Goal: Task Accomplishment & Management: Manage account settings

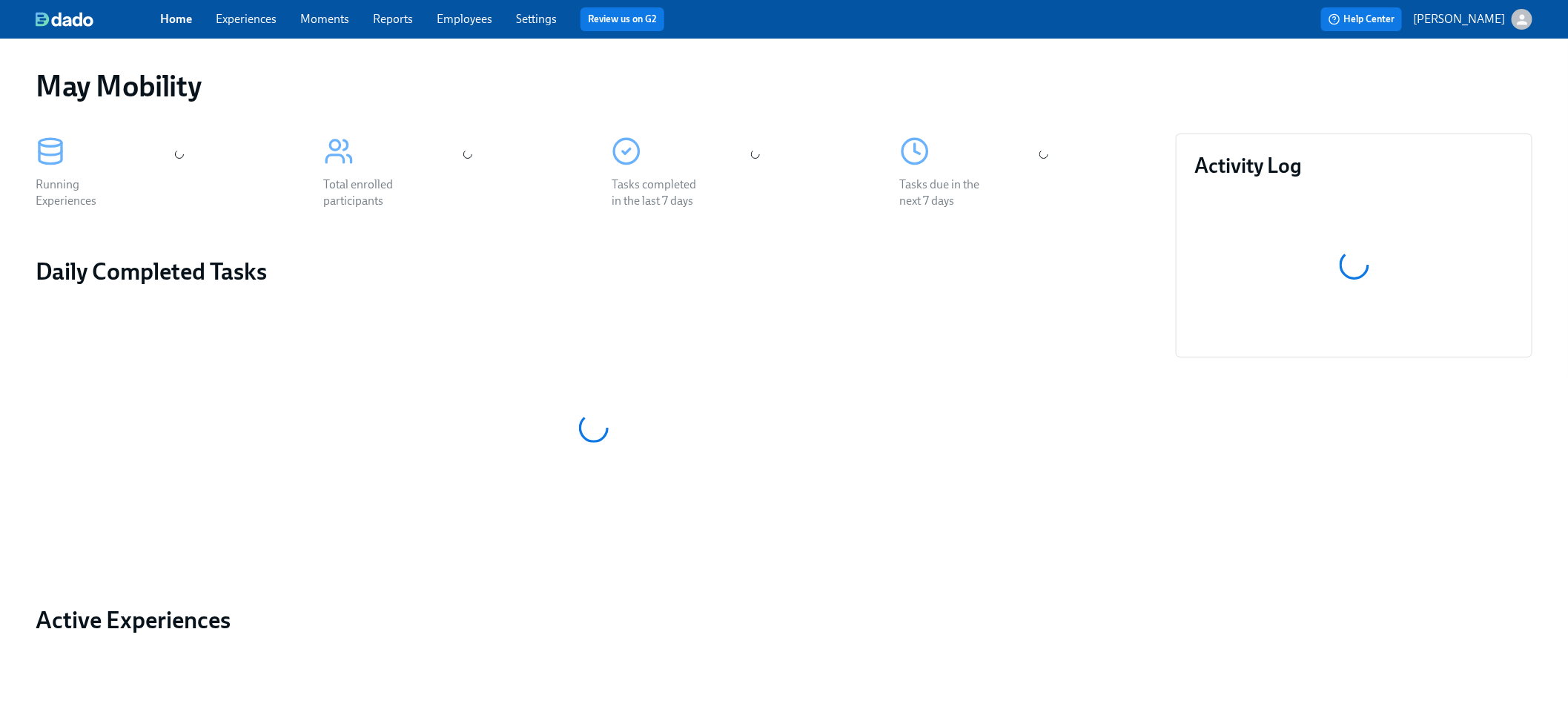
click at [525, 21] on link "Settings" at bounding box center [536, 19] width 40 height 14
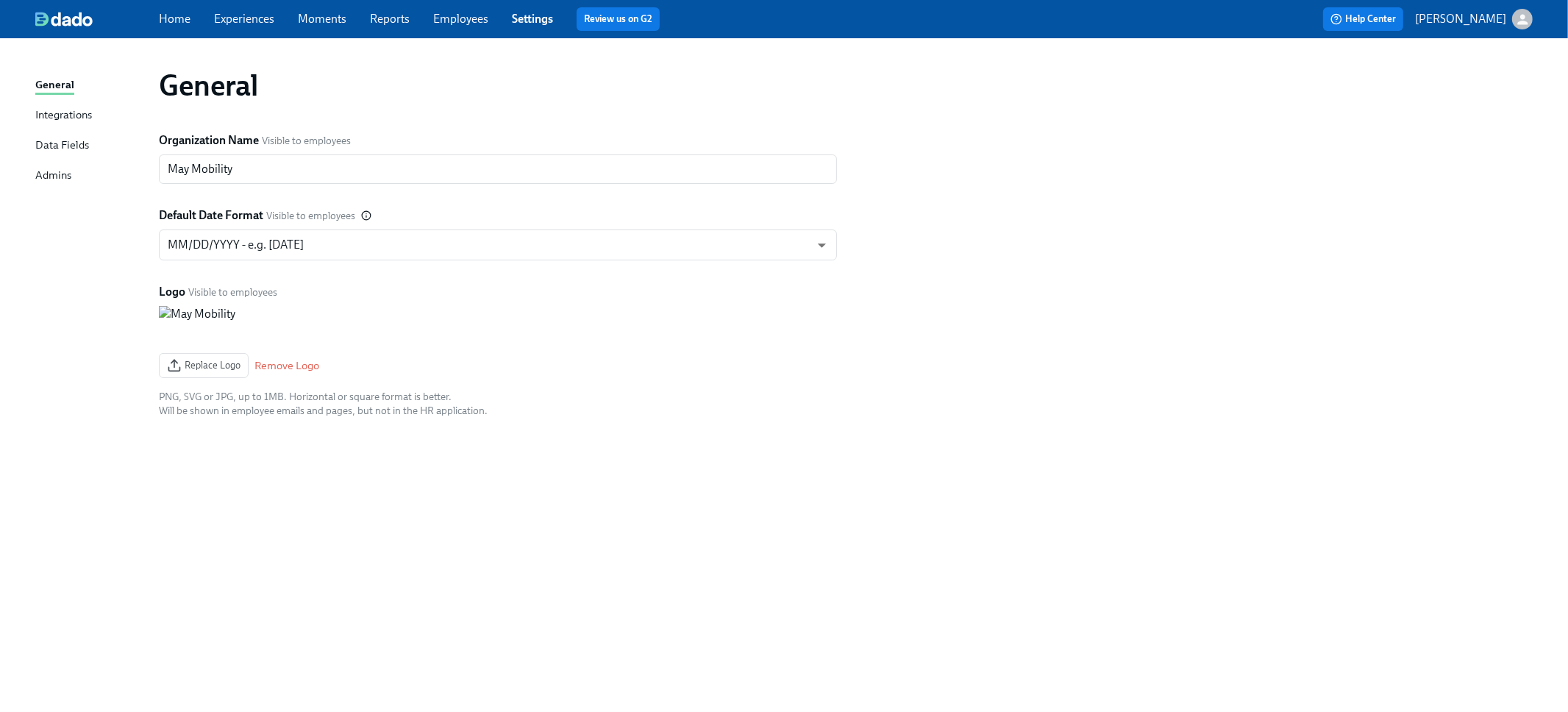
click at [57, 167] on div "Admins" at bounding box center [53, 176] width 36 height 18
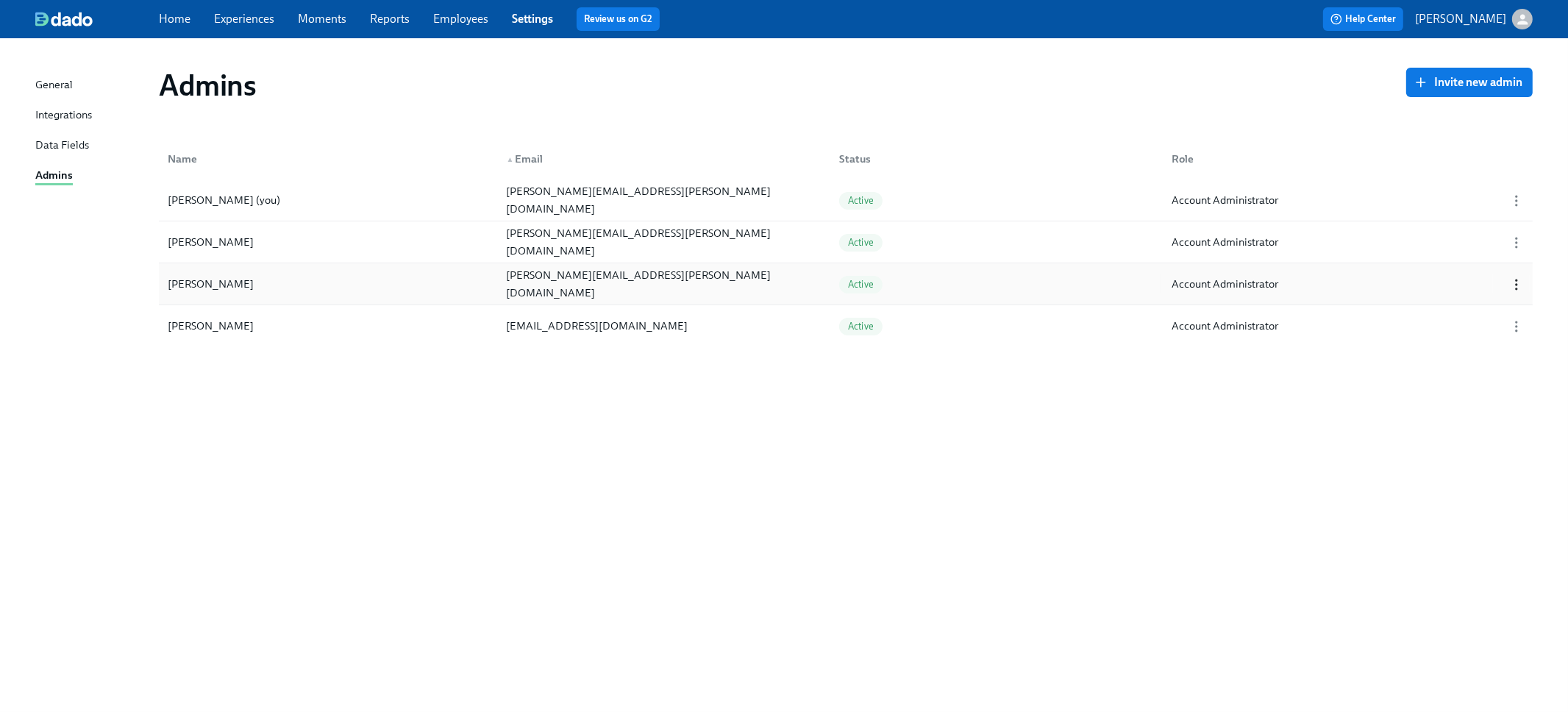
click at [1510, 284] on icon "button" at bounding box center [1516, 284] width 15 height 15
click at [1490, 309] on div "Remove from Organization" at bounding box center [1476, 309] width 137 height 17
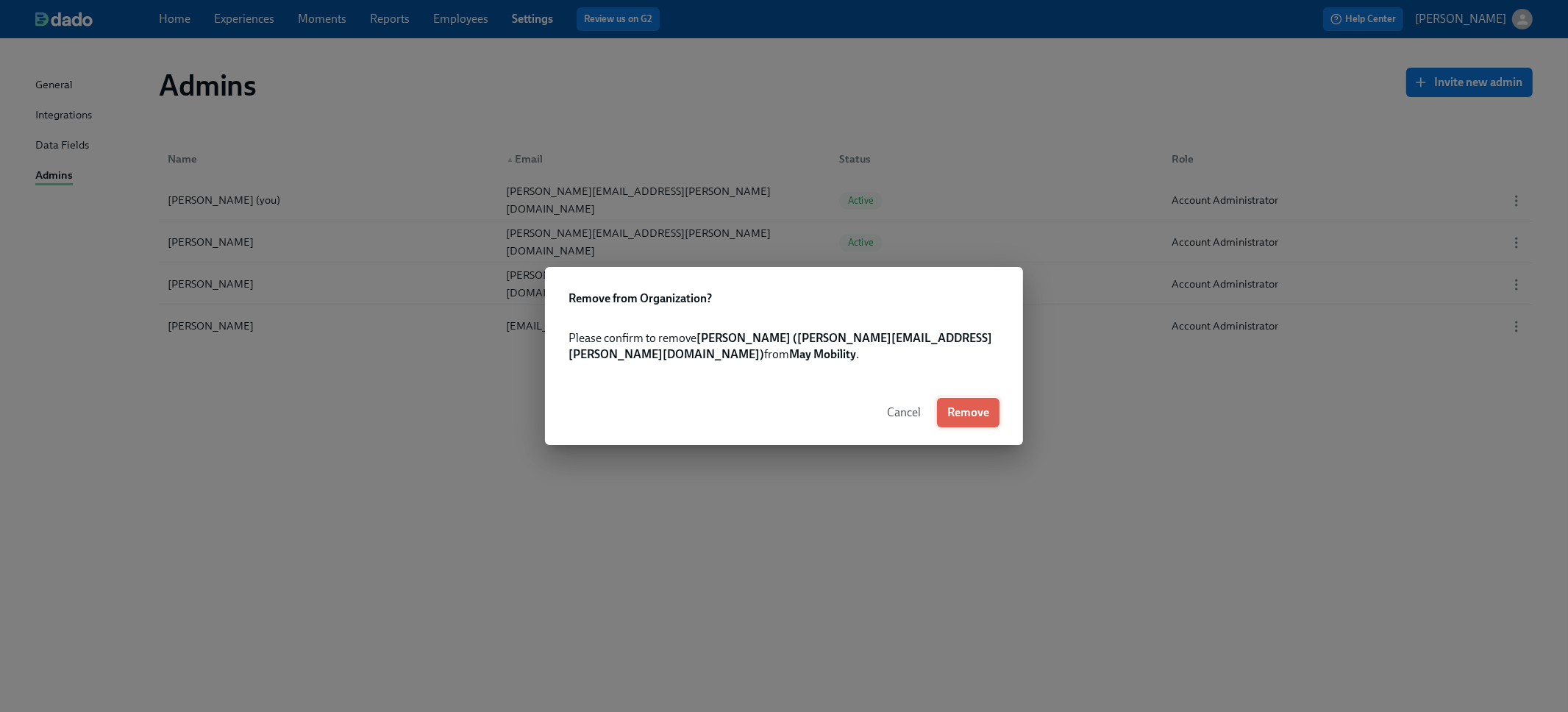
click at [962, 407] on span "Remove" at bounding box center [968, 412] width 42 height 15
click at [842, 409] on button "Cancel" at bounding box center [862, 412] width 54 height 30
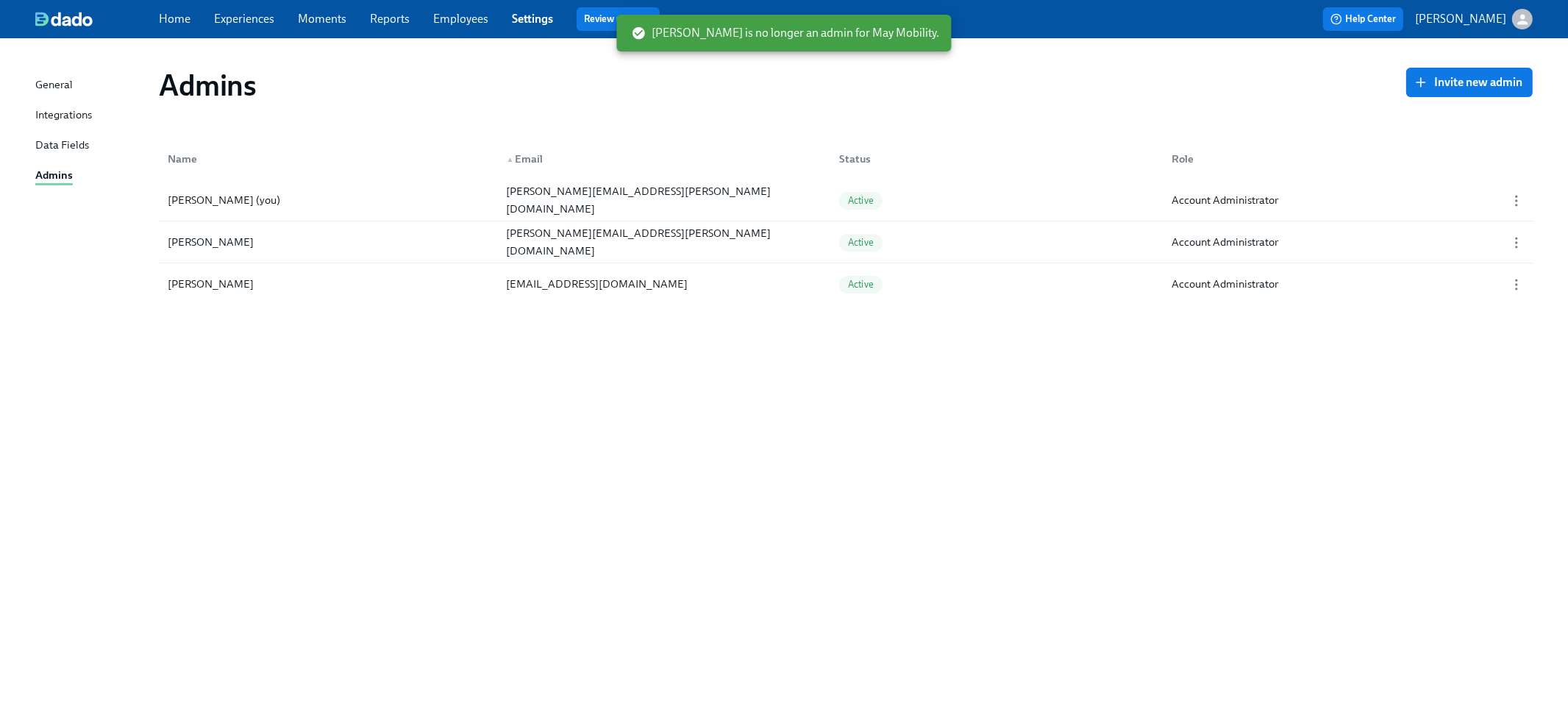
click at [226, 13] on link "Experiences" at bounding box center [244, 19] width 60 height 14
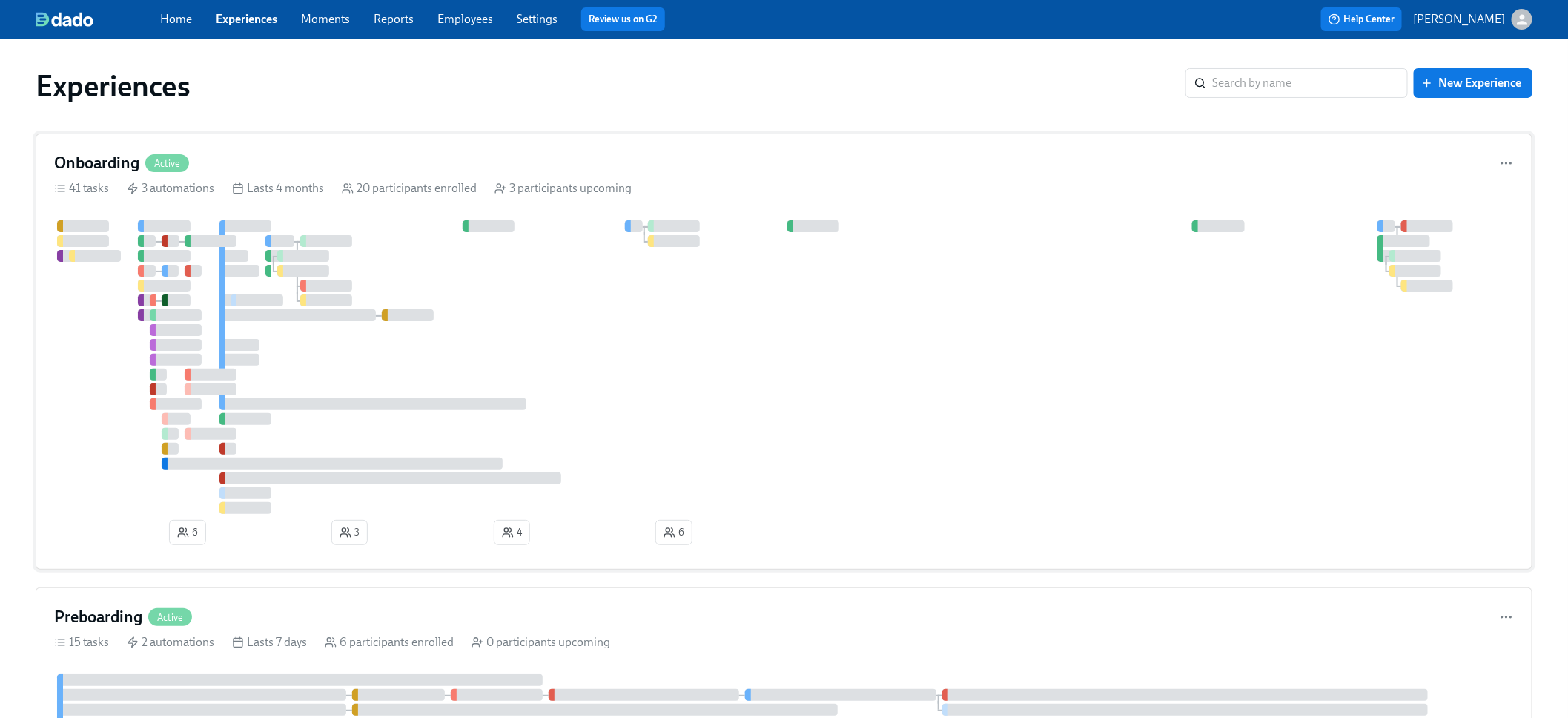
click at [709, 160] on div "Onboarding Active" at bounding box center [784, 163] width 1459 height 22
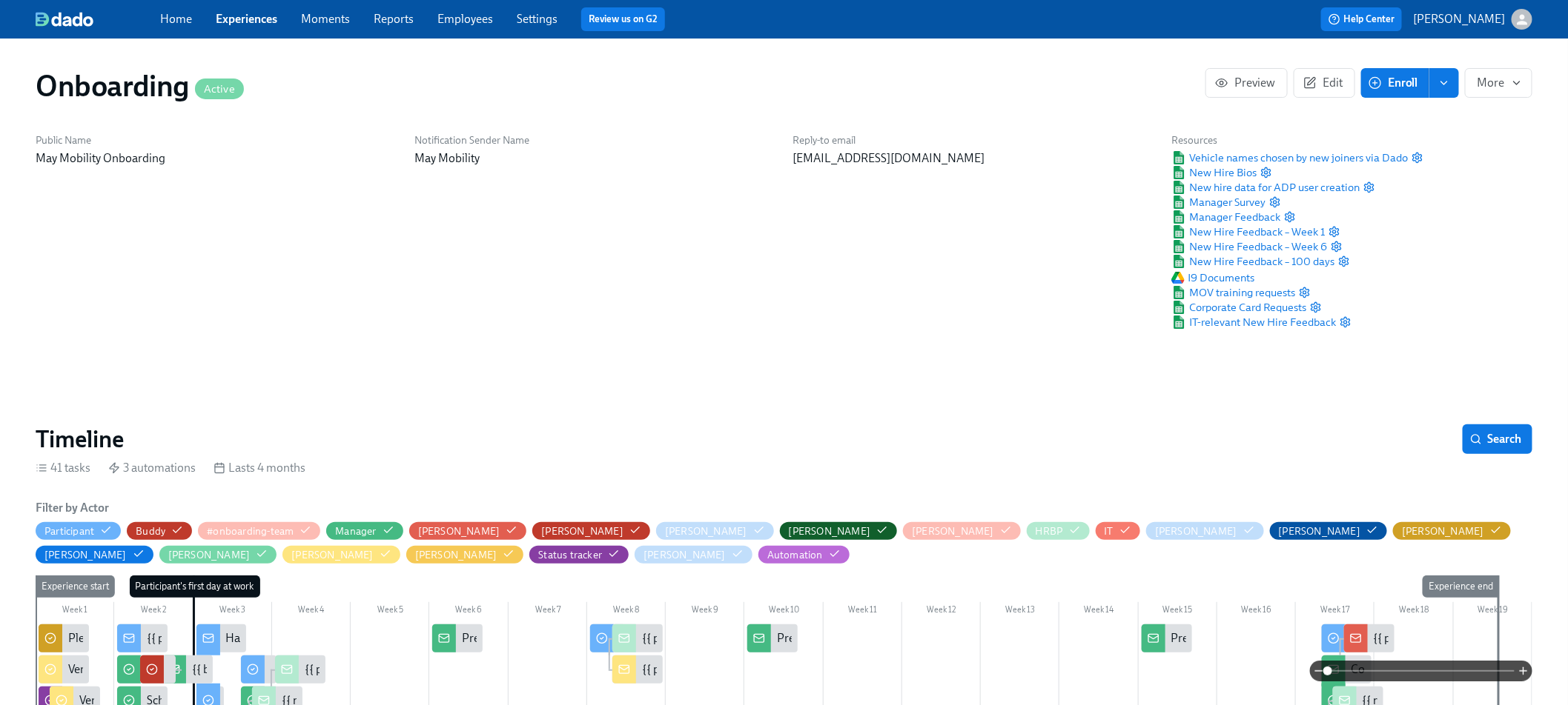
scroll to position [0, 6318]
click at [1340, 83] on span "Edit" at bounding box center [1324, 83] width 36 height 15
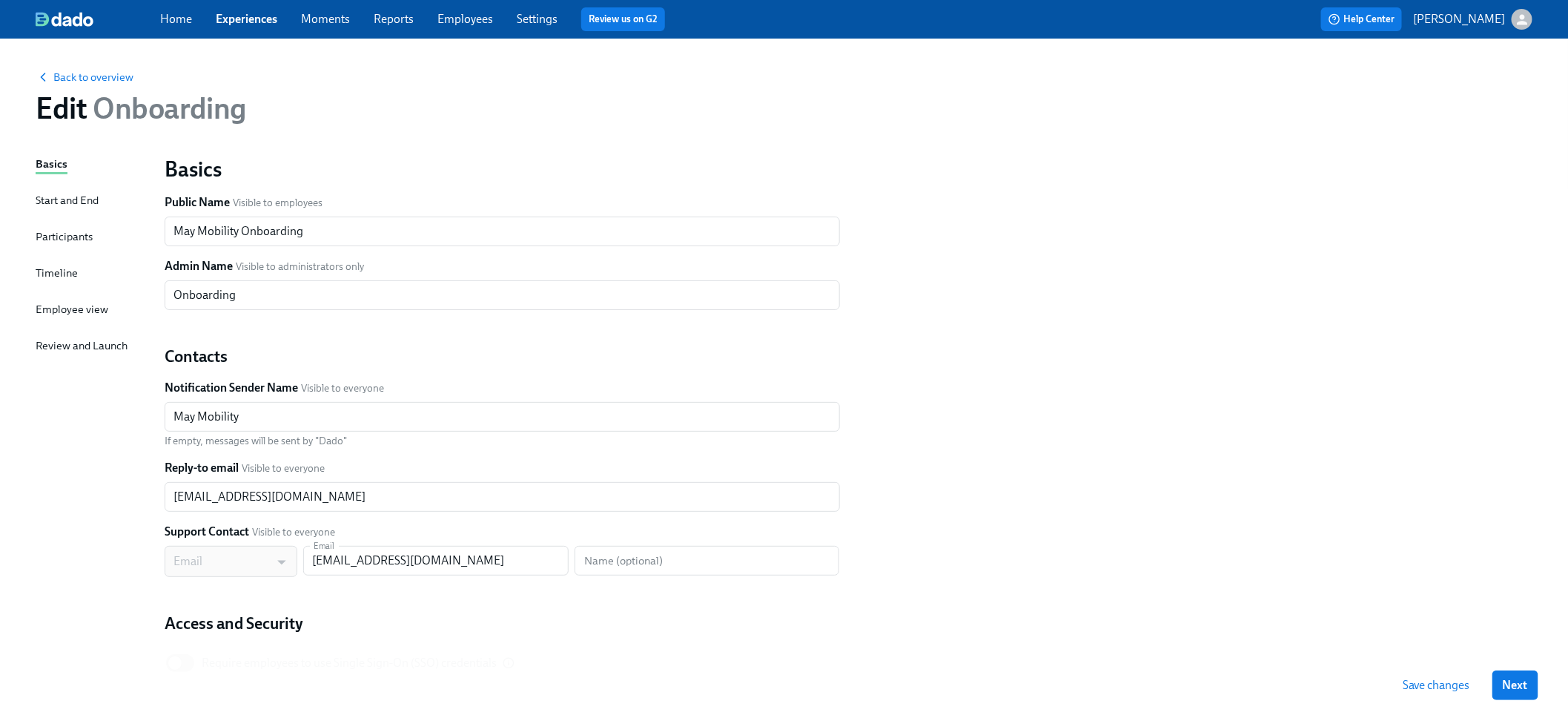
click at [82, 234] on div "Participants" at bounding box center [64, 236] width 57 height 17
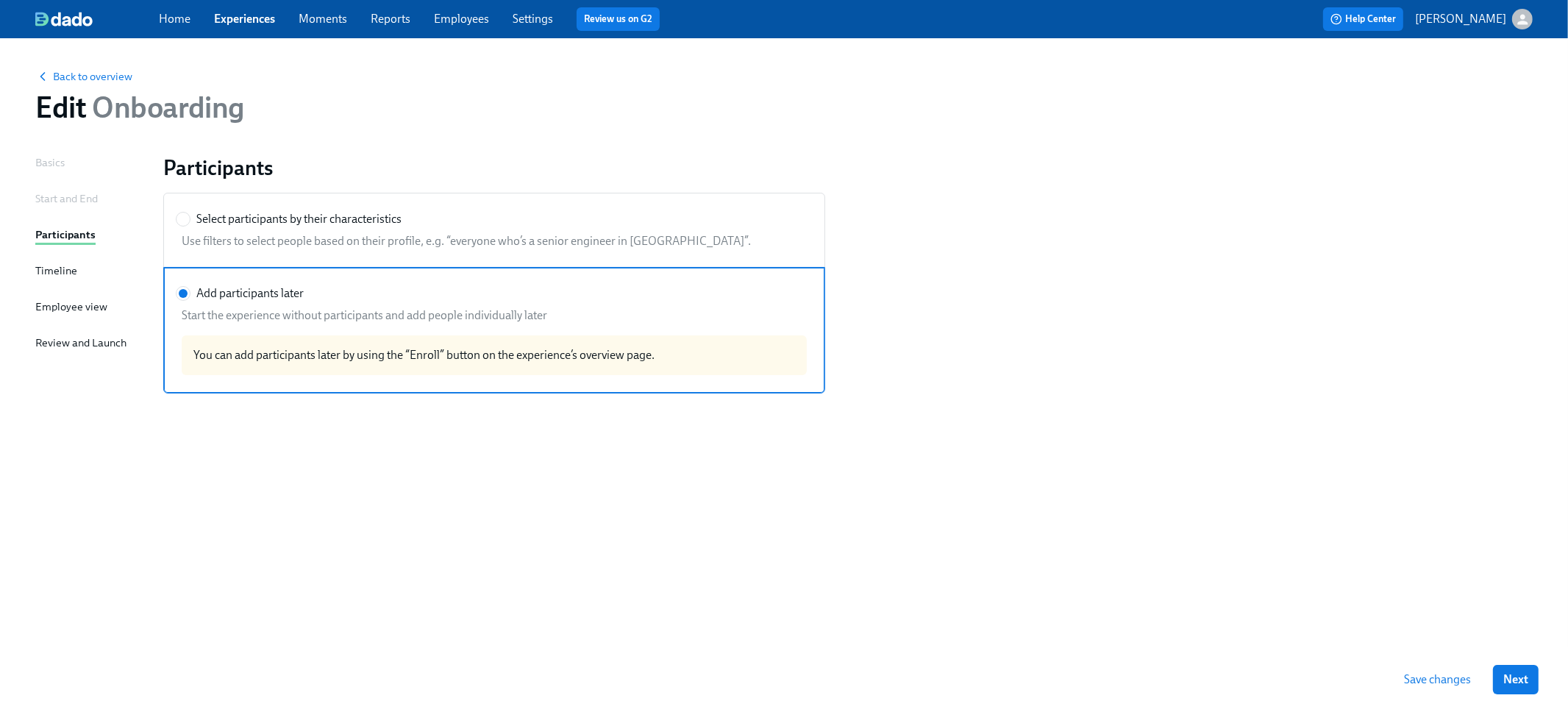
click at [87, 311] on div "Employee view" at bounding box center [71, 307] width 72 height 17
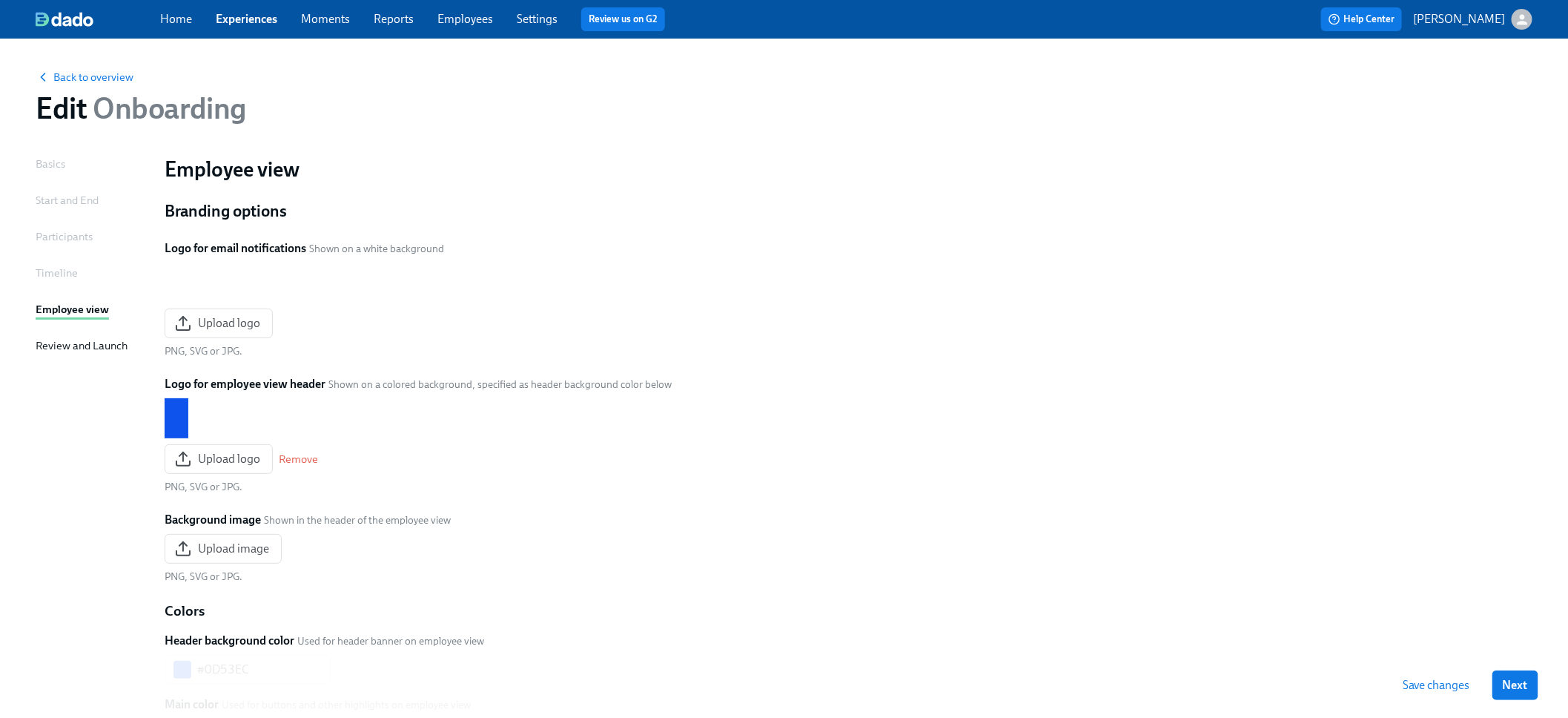
click at [83, 341] on div "Review and Launch" at bounding box center [82, 345] width 92 height 17
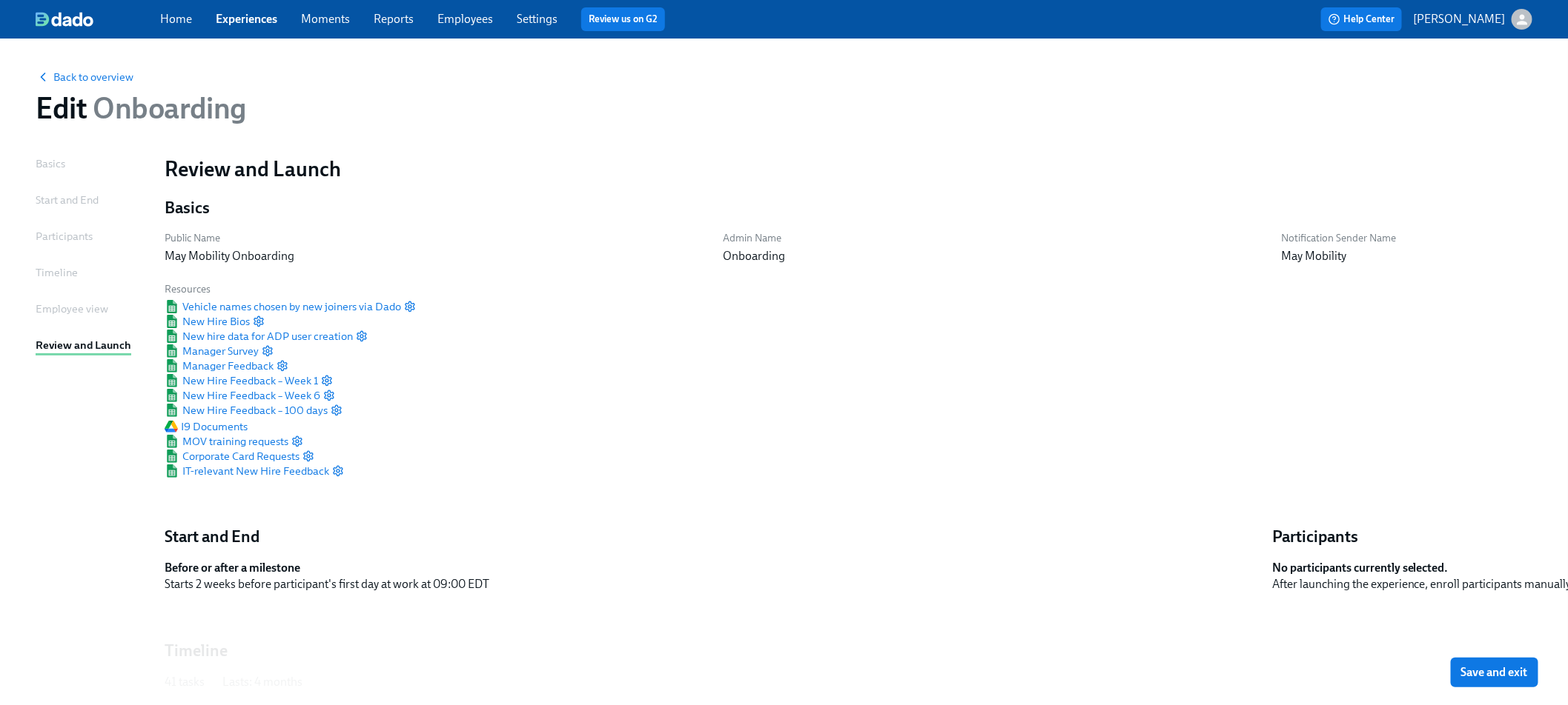
click at [64, 234] on div "Participants" at bounding box center [64, 236] width 57 height 17
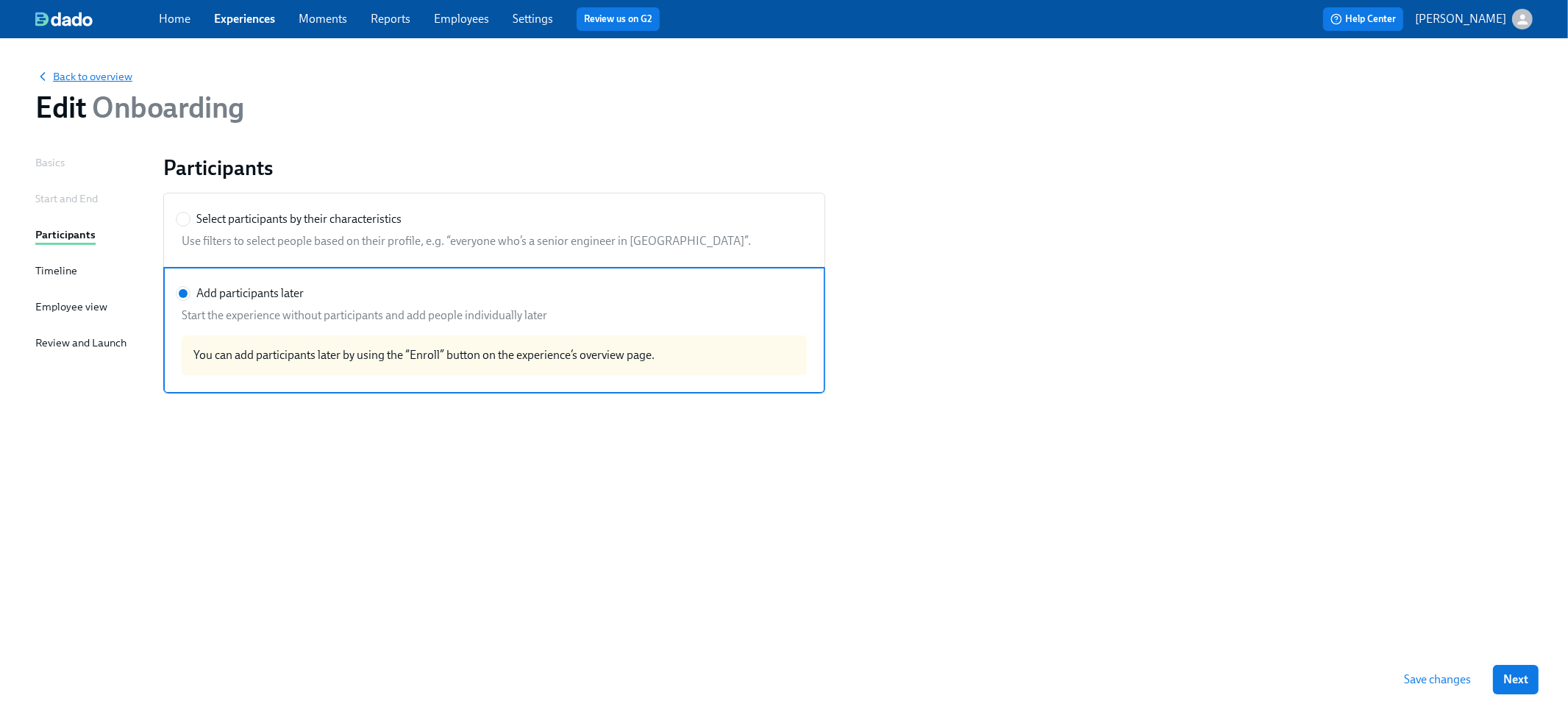
click at [50, 79] on icon "button" at bounding box center [43, 76] width 15 height 15
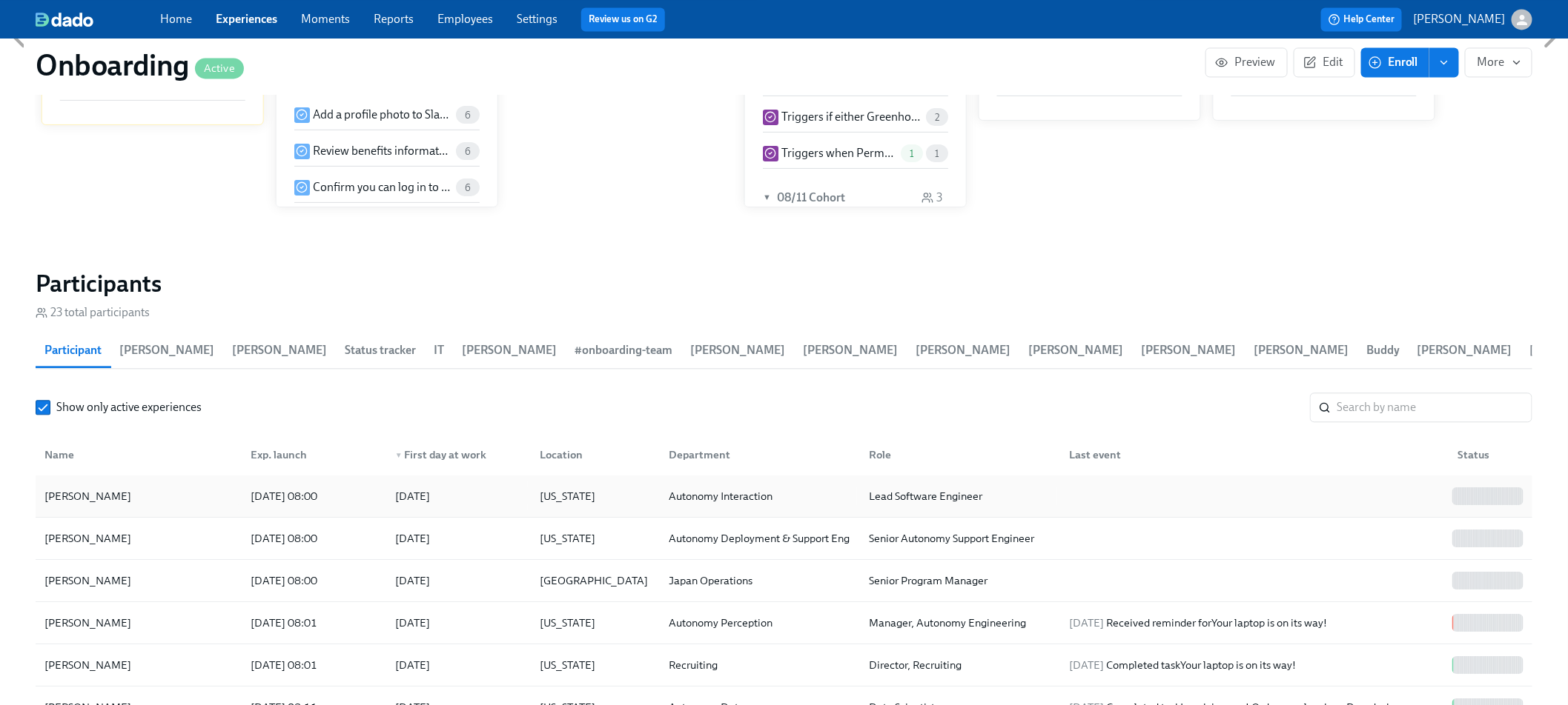
scroll to position [1567, 0]
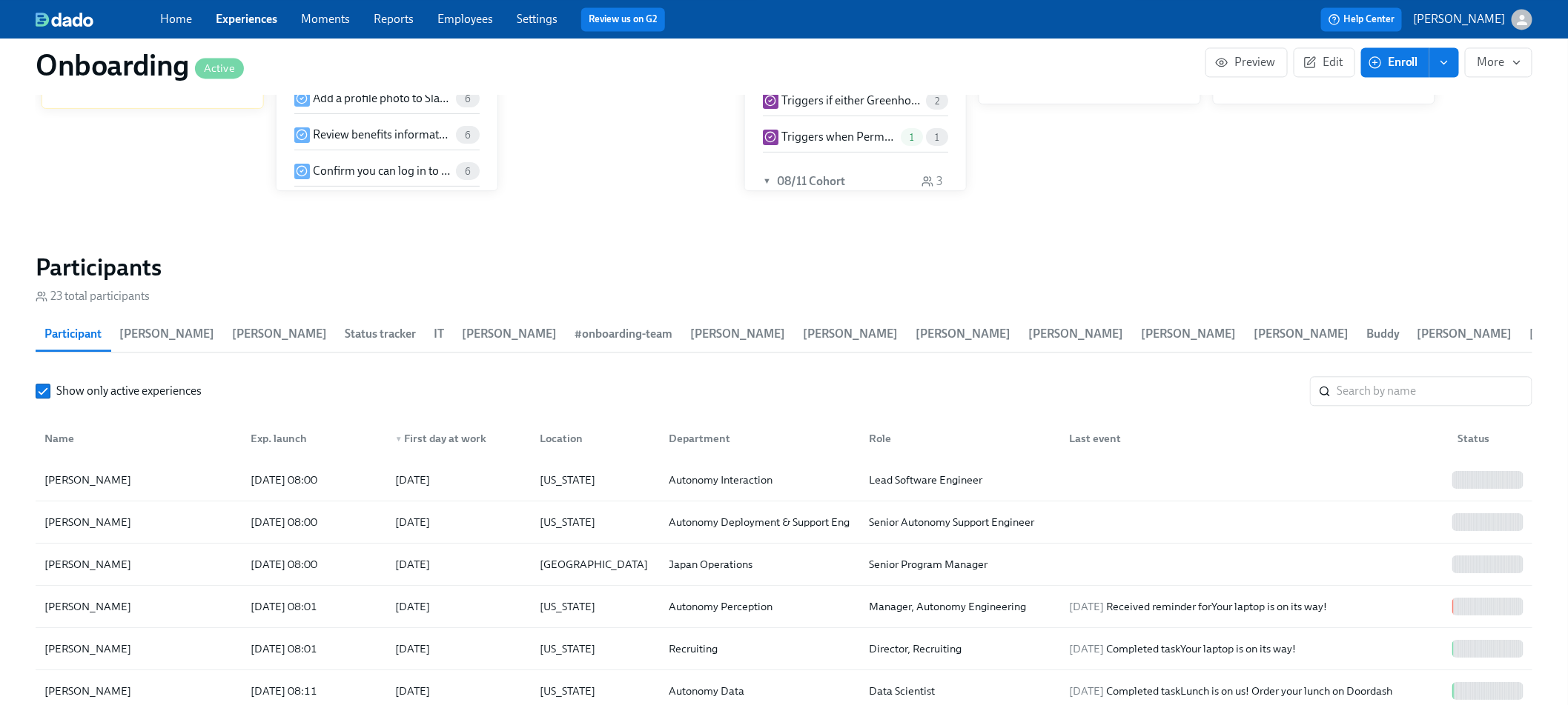
click at [232, 335] on span "[PERSON_NAME]" at bounding box center [279, 335] width 95 height 21
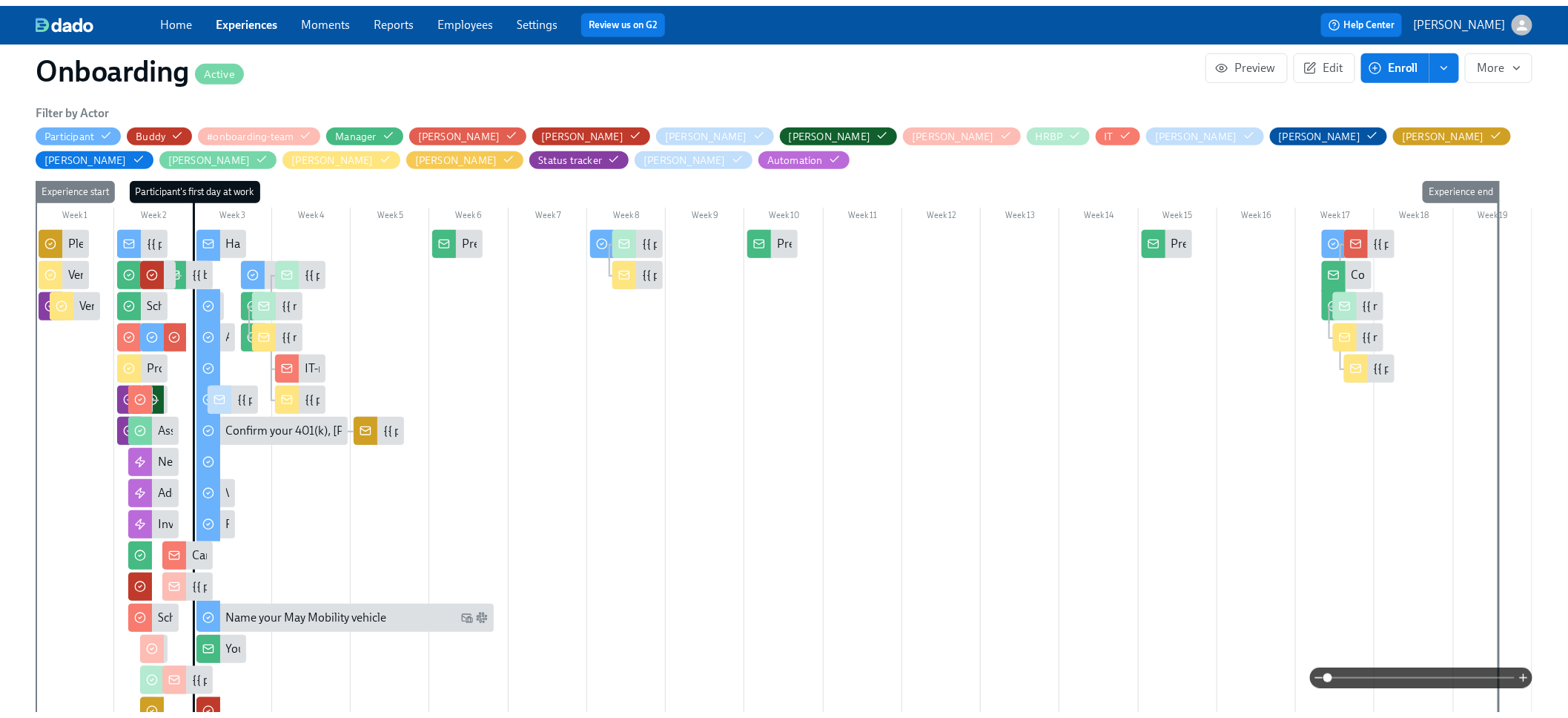
scroll to position [0, 0]
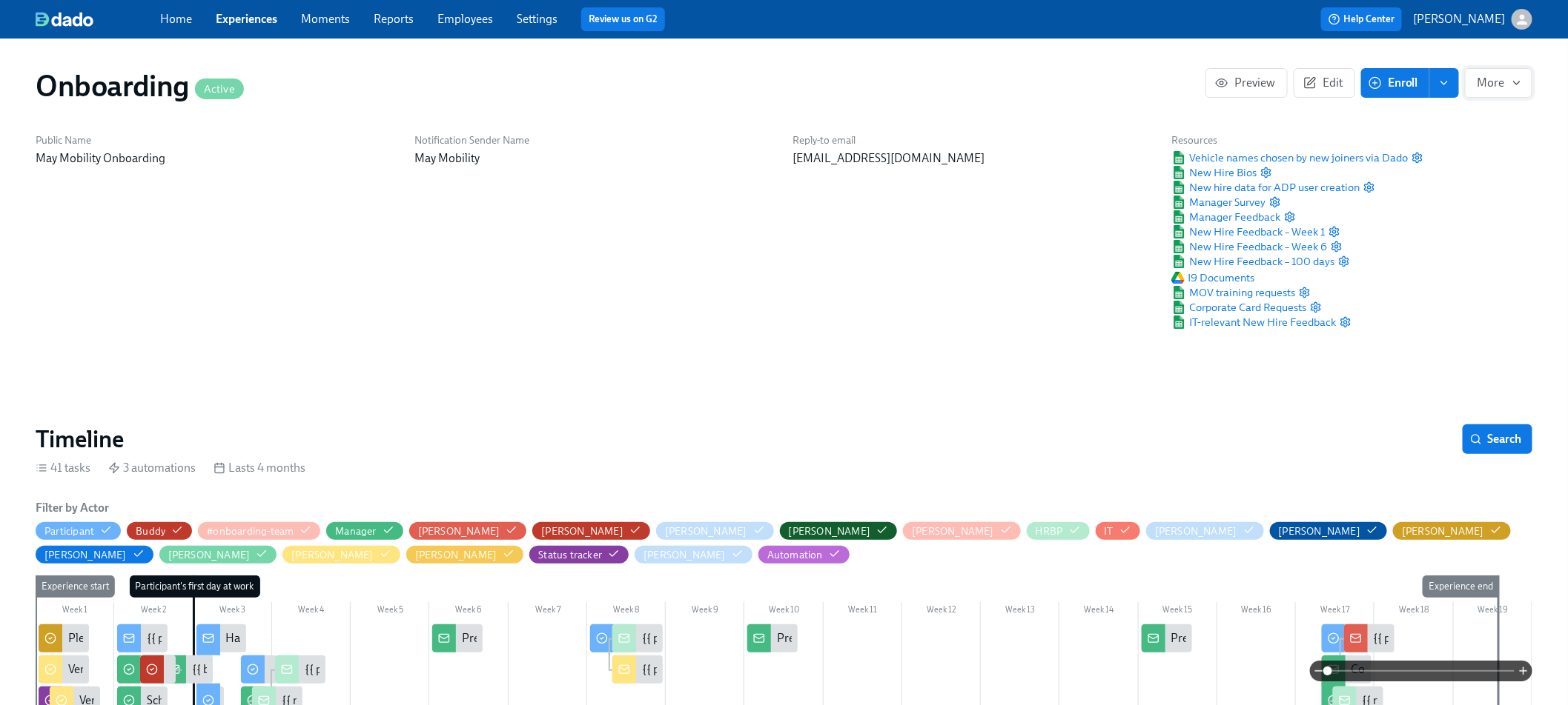
click at [1492, 87] on span "More" at bounding box center [1499, 83] width 42 height 15
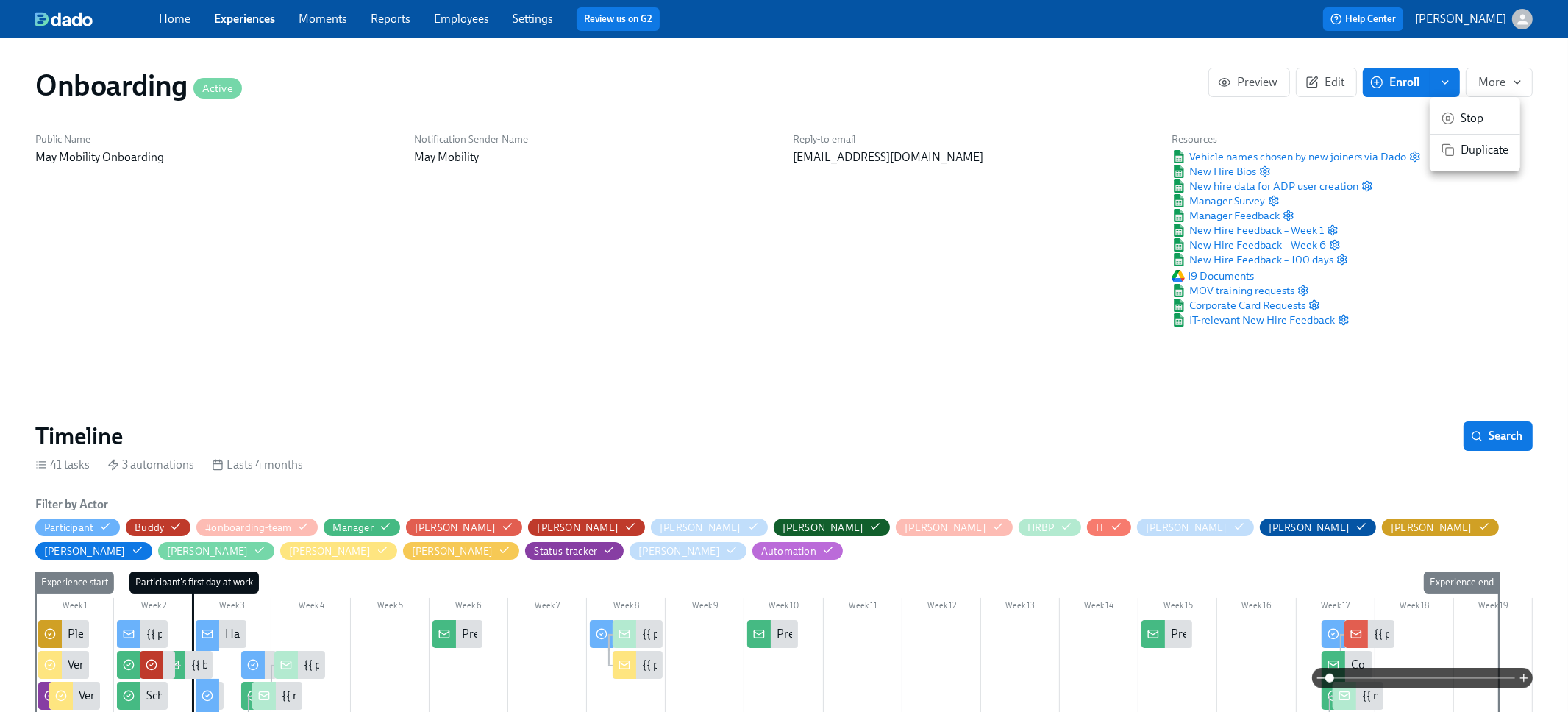
click at [1311, 90] on div at bounding box center [784, 356] width 1568 height 712
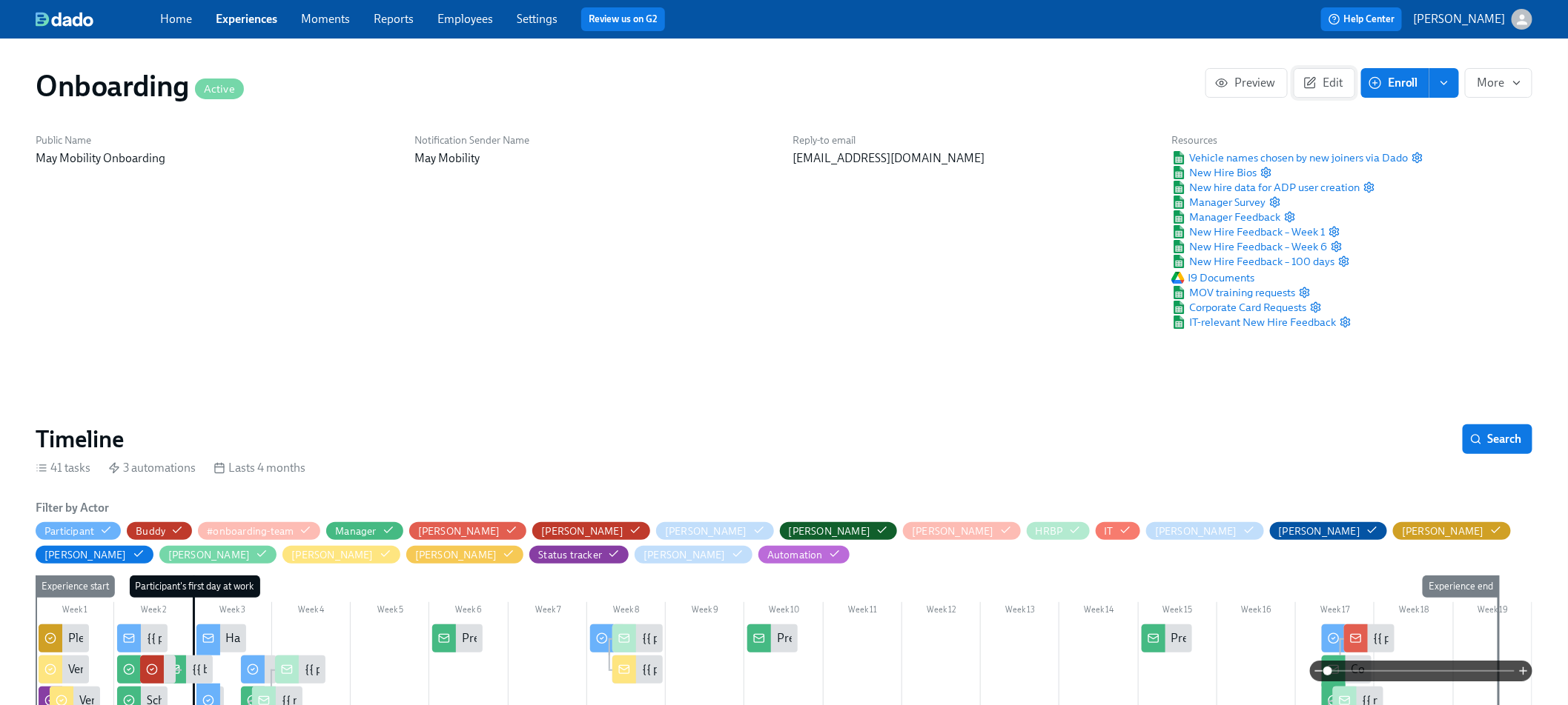
click at [1319, 87] on span "Edit" at bounding box center [1324, 83] width 36 height 15
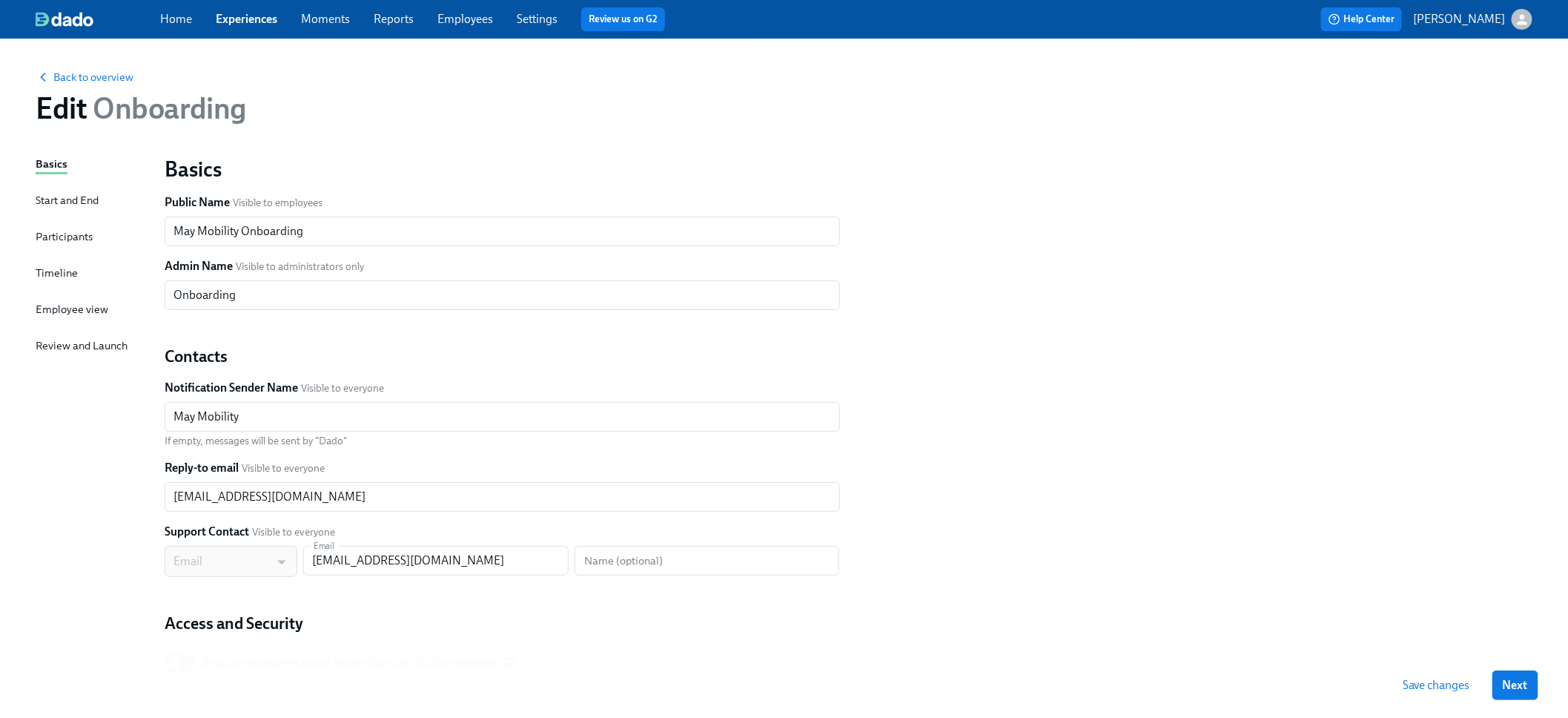
click at [89, 207] on div "Start and End" at bounding box center [68, 200] width 63 height 17
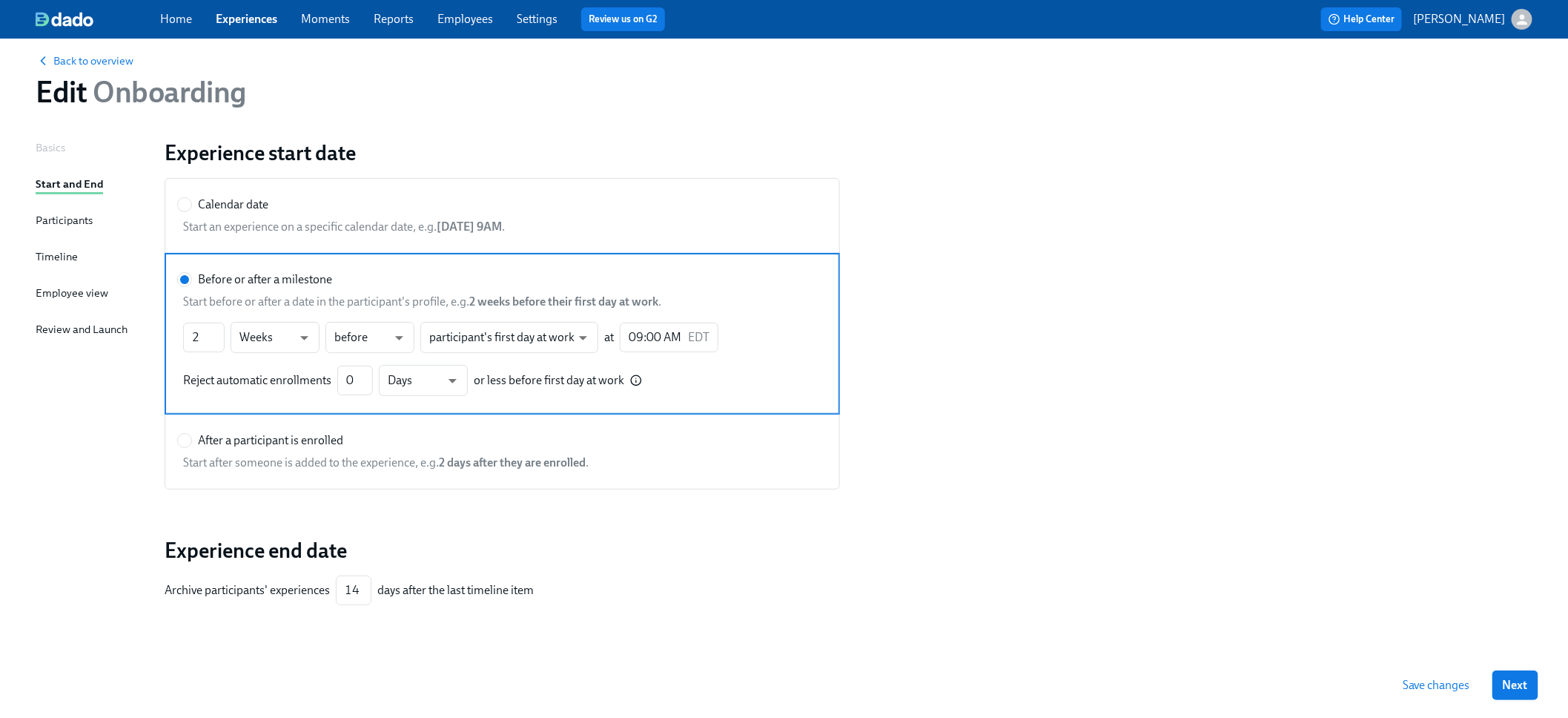
scroll to position [52, 0]
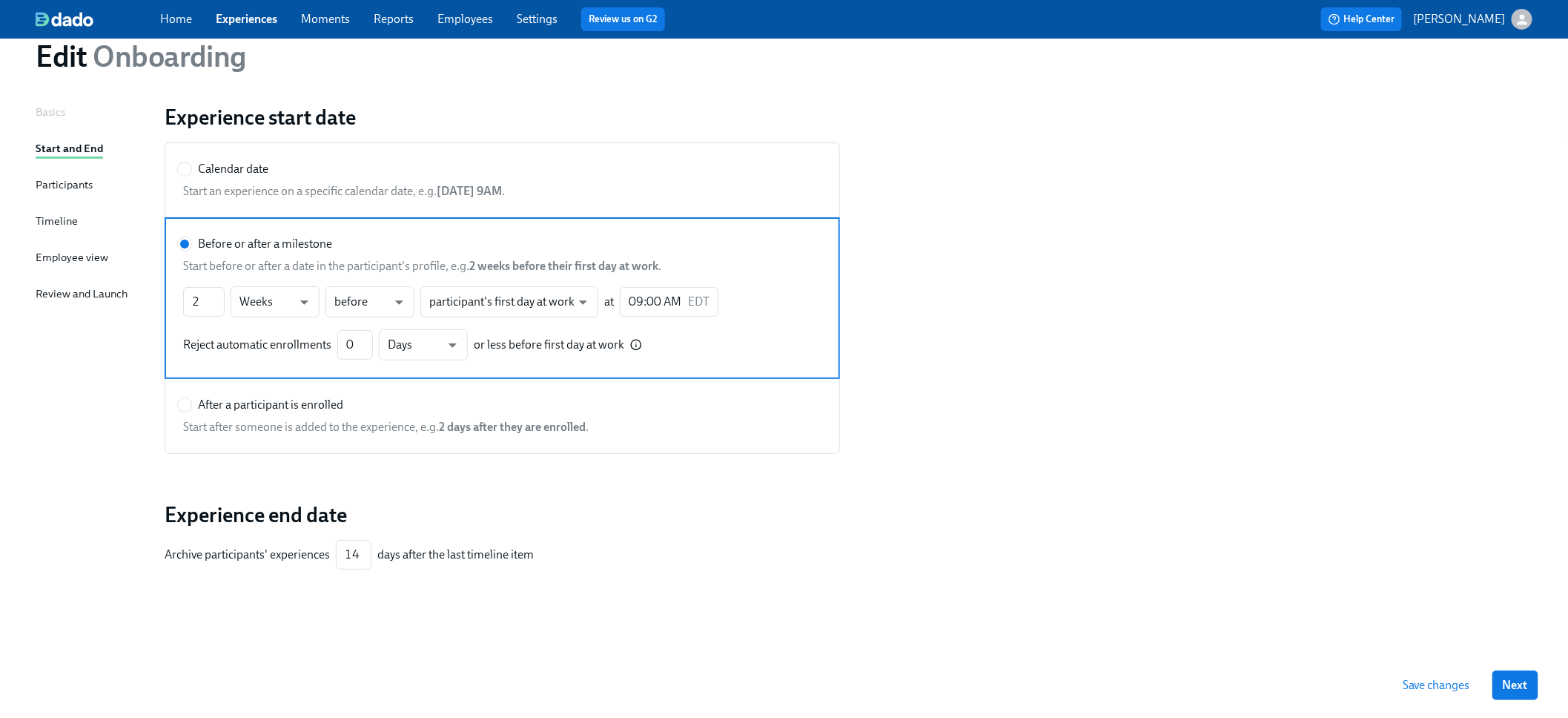
click at [74, 189] on div "Participants" at bounding box center [64, 185] width 57 height 17
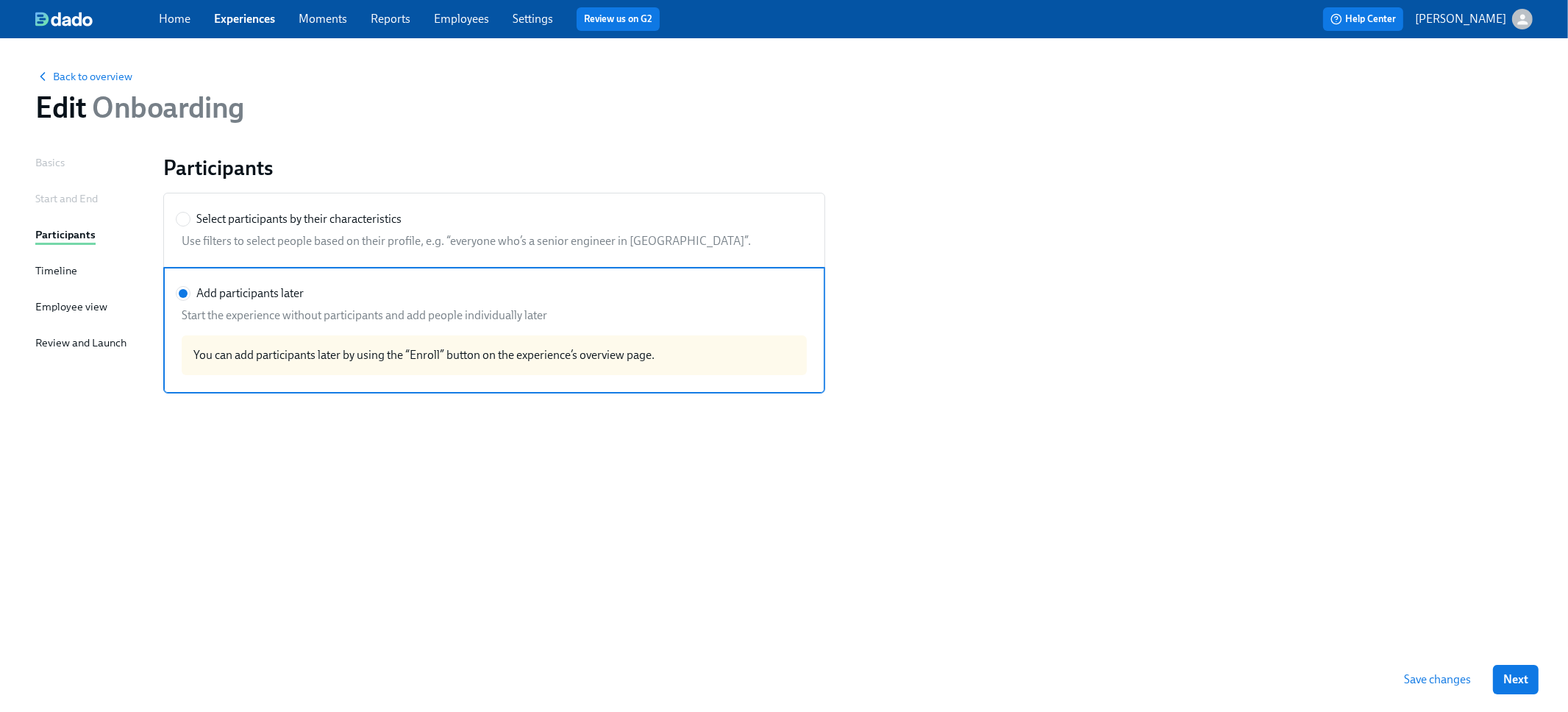
click at [58, 285] on div "Basics Start and End Participants Timeline Employee view Review and Launch" at bounding box center [91, 400] width 111 height 492
click at [58, 270] on div "Timeline" at bounding box center [57, 270] width 42 height 17
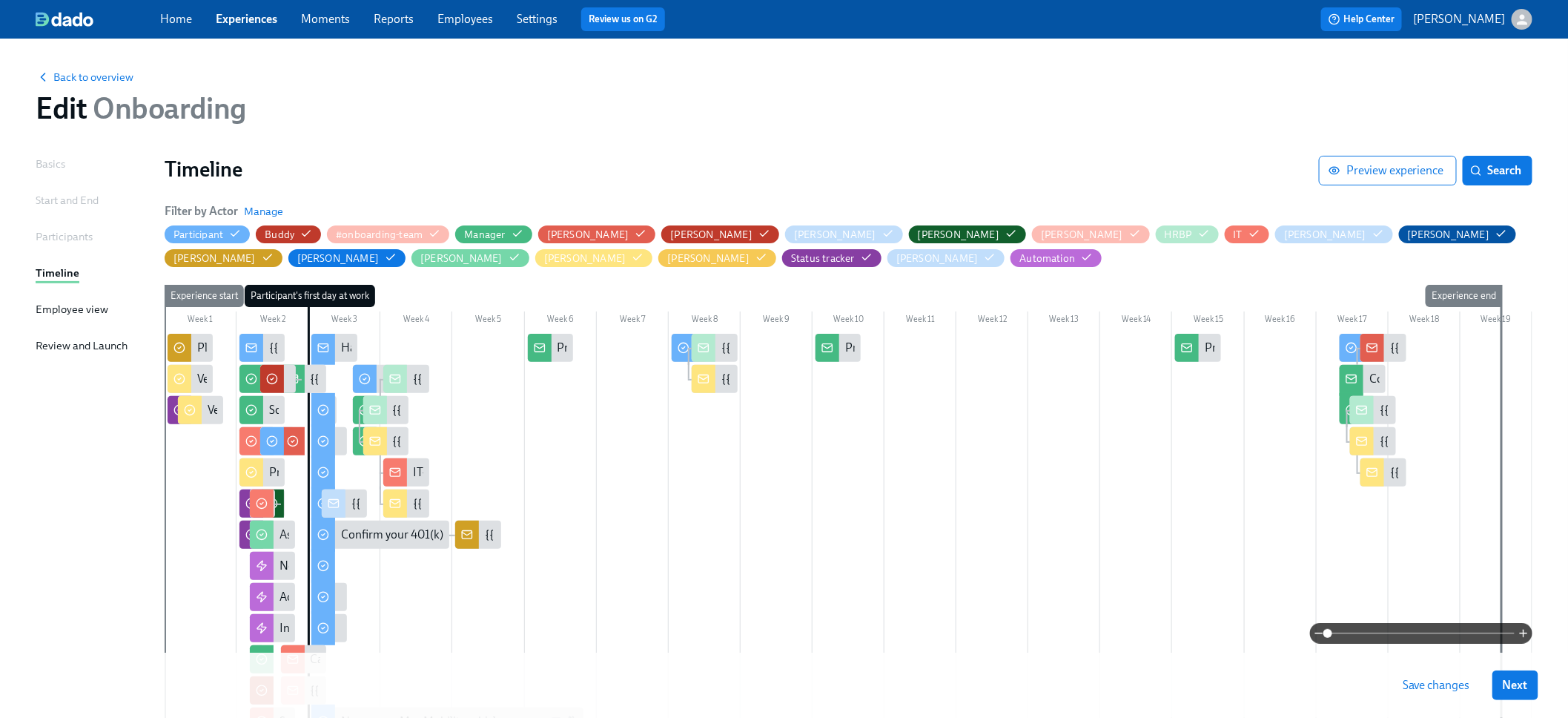
click at [68, 302] on div "Employee view" at bounding box center [72, 309] width 73 height 17
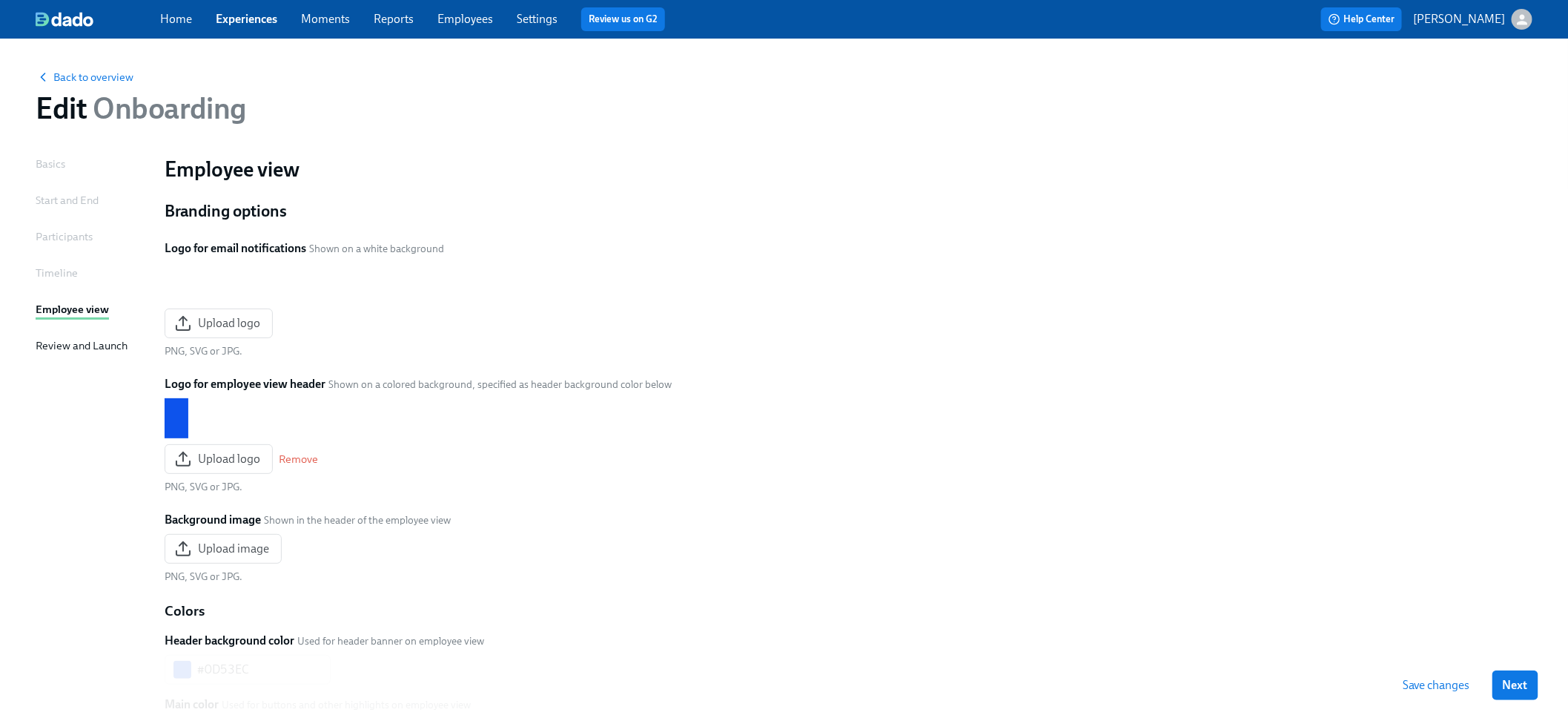
click at [69, 339] on div "Review and Launch" at bounding box center [82, 345] width 92 height 17
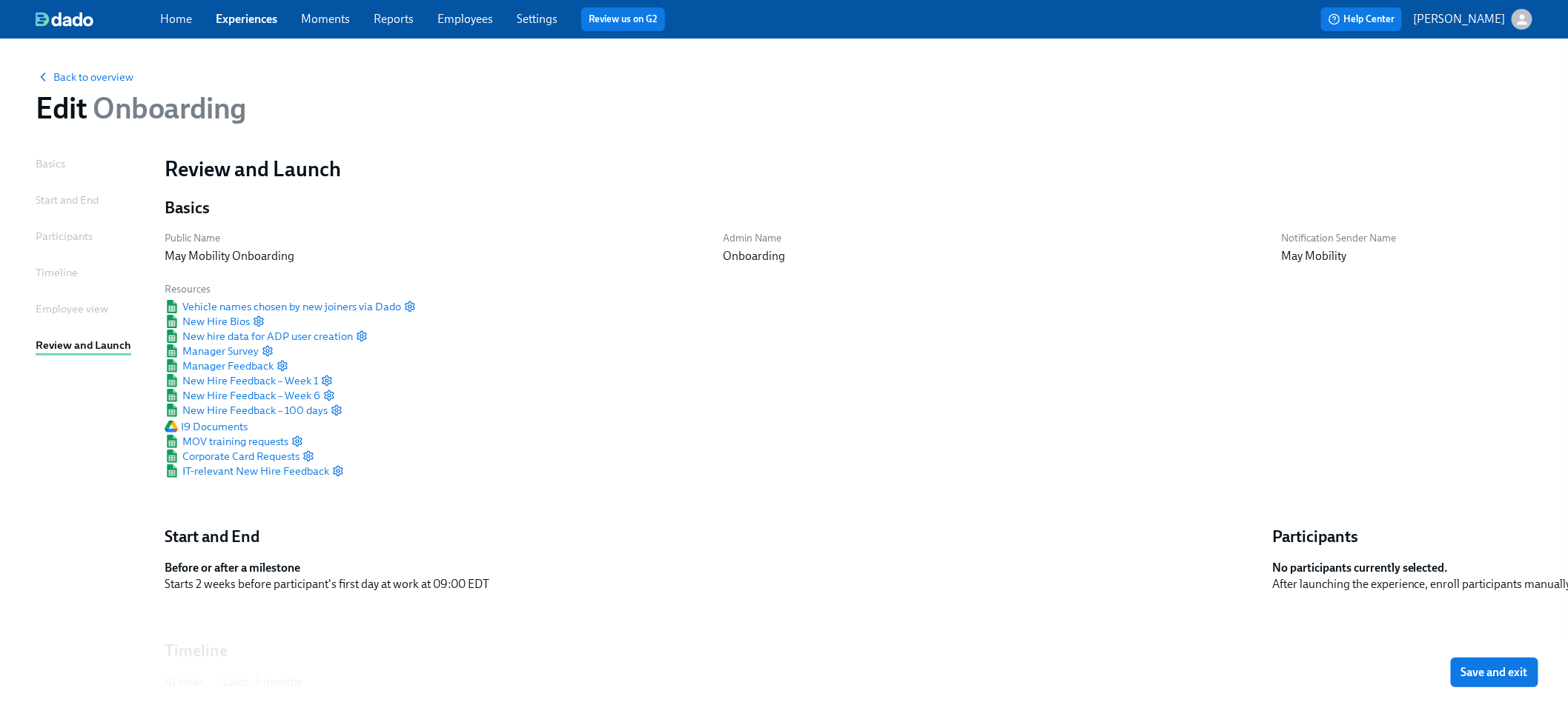
click at [169, 18] on link "Home" at bounding box center [176, 19] width 32 height 14
